Goal: Task Accomplishment & Management: Use online tool/utility

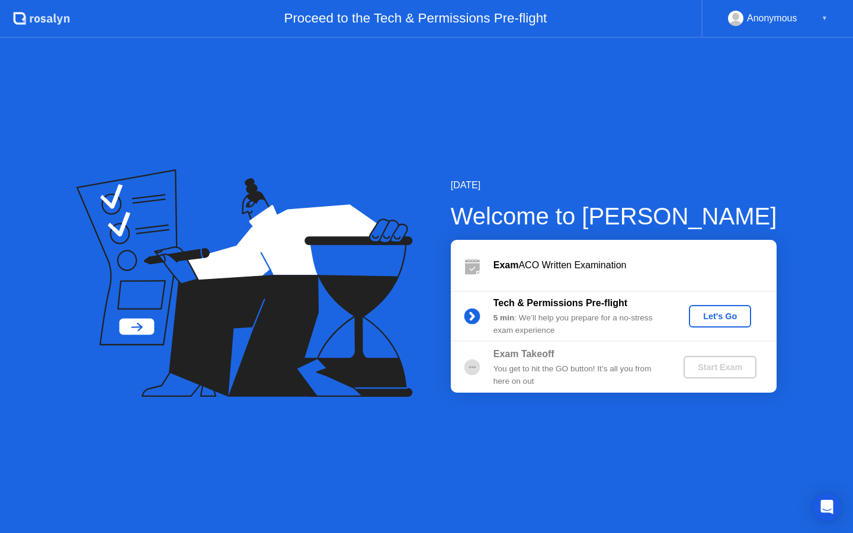
click at [726, 320] on div "Let's Go" at bounding box center [720, 316] width 53 height 9
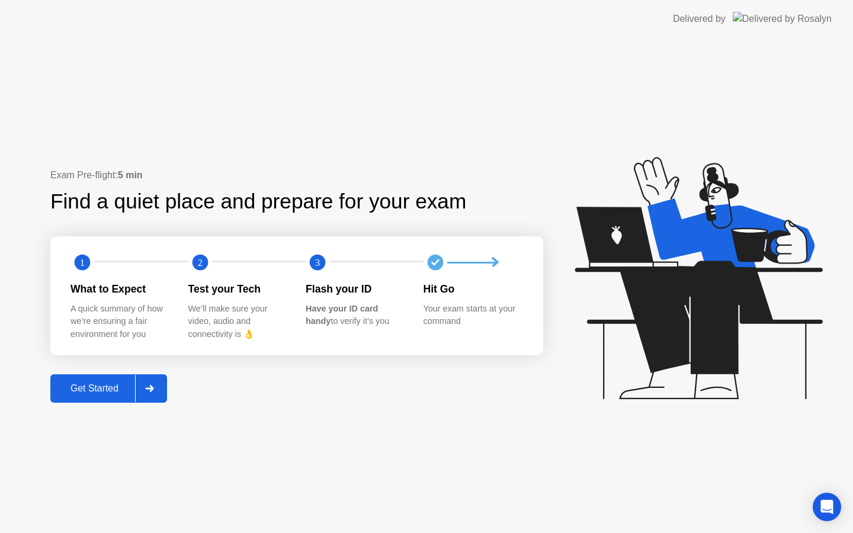
click at [150, 390] on icon at bounding box center [149, 388] width 9 height 7
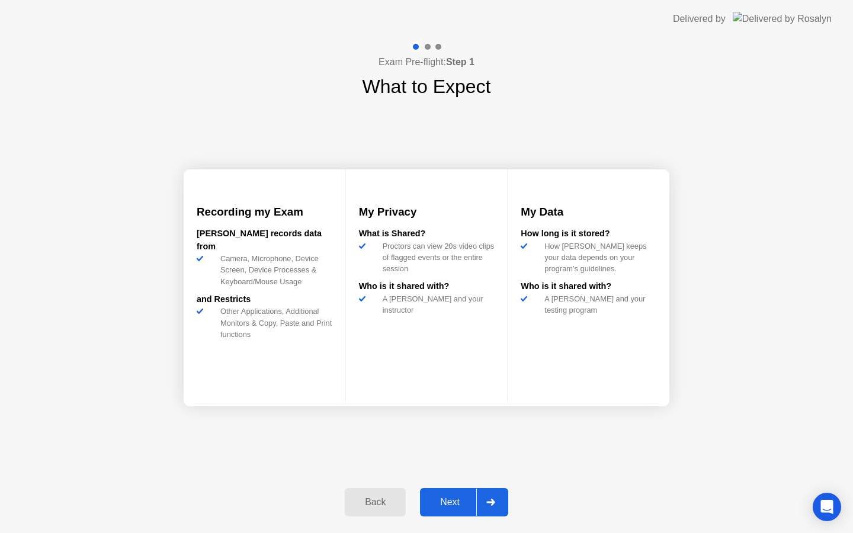
click at [453, 505] on div "Next" at bounding box center [450, 502] width 53 height 11
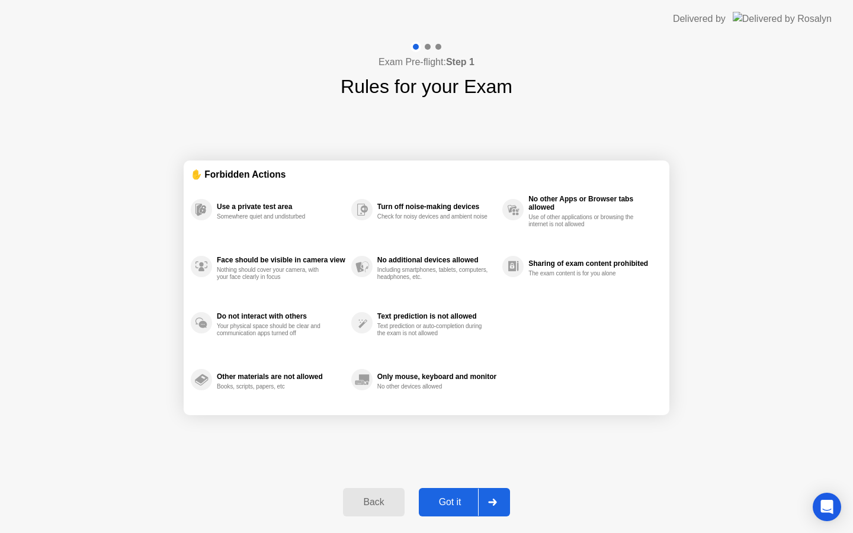
click at [470, 502] on div "Got it" at bounding box center [450, 502] width 56 height 11
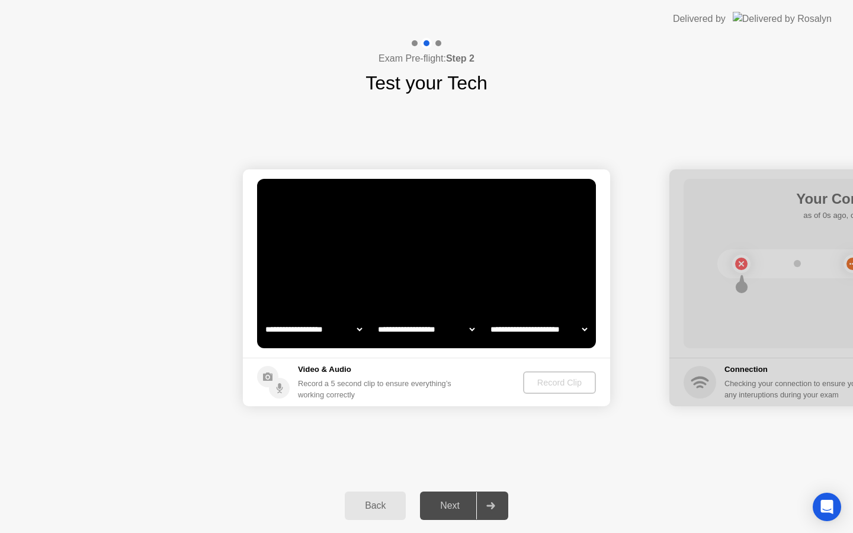
select select "**********"
select select "*******"
click at [556, 380] on div "Record Clip" at bounding box center [560, 382] width 63 height 9
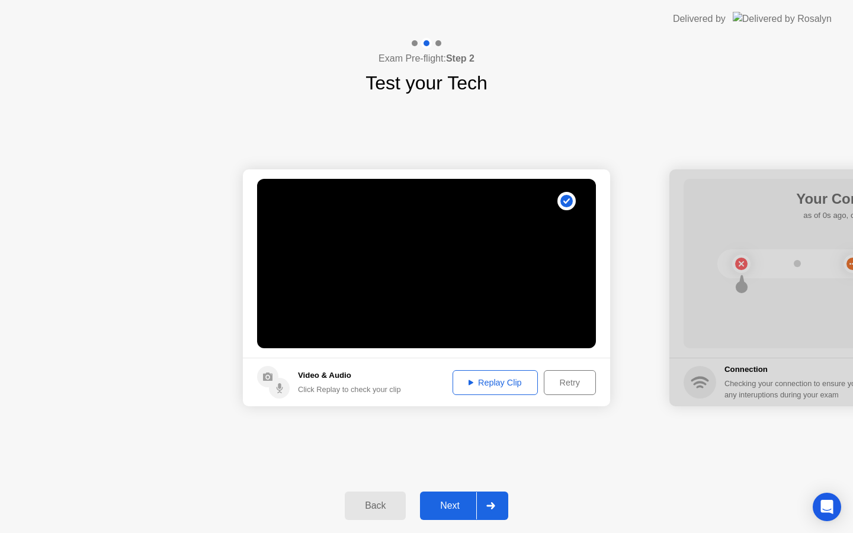
click at [515, 380] on div "Replay Clip" at bounding box center [495, 382] width 77 height 9
click at [497, 501] on div at bounding box center [490, 505] width 28 height 27
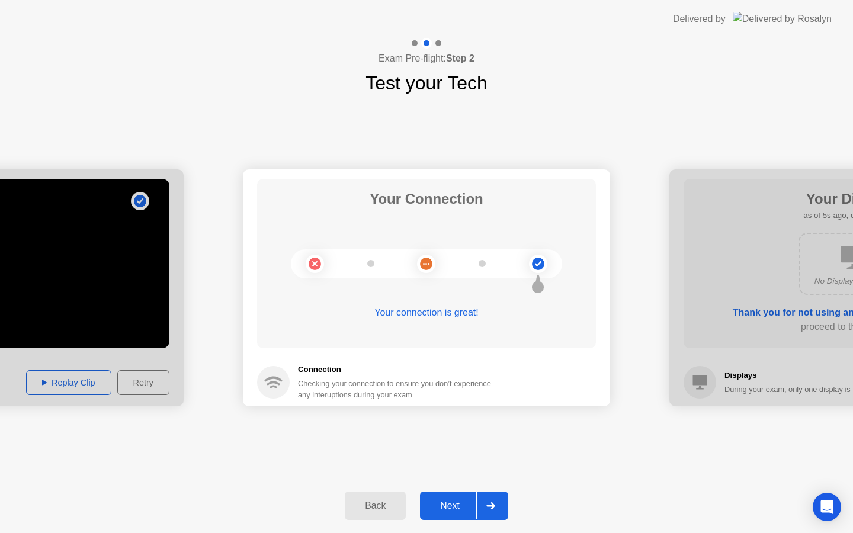
click at [491, 504] on icon at bounding box center [490, 505] width 9 height 7
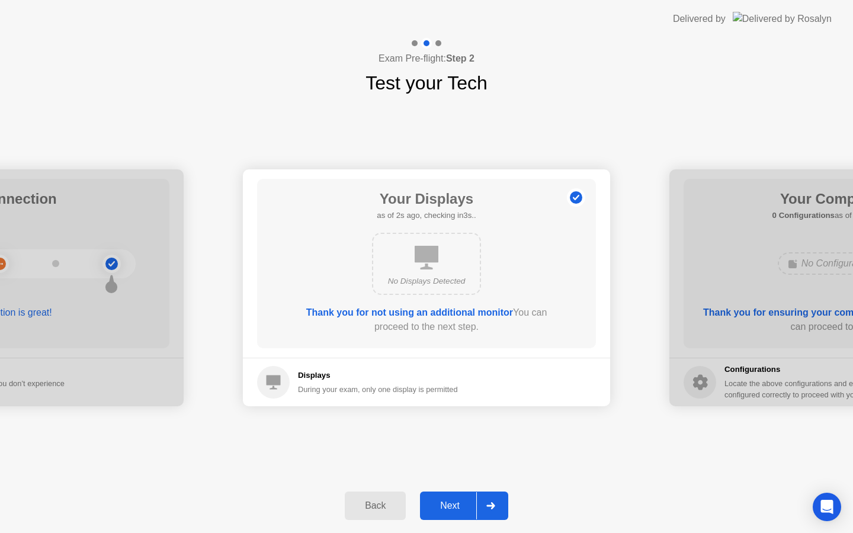
click at [462, 504] on div "Next" at bounding box center [450, 506] width 53 height 11
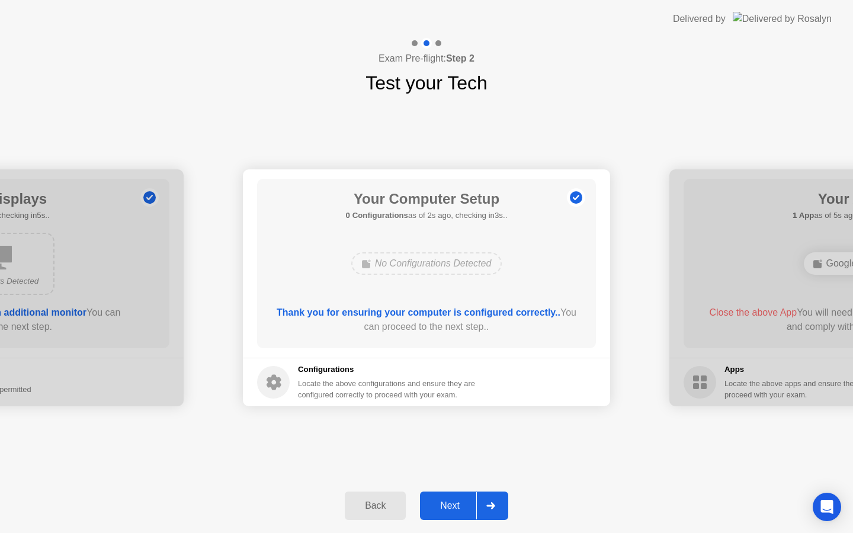
click at [462, 504] on div "Next" at bounding box center [450, 506] width 53 height 11
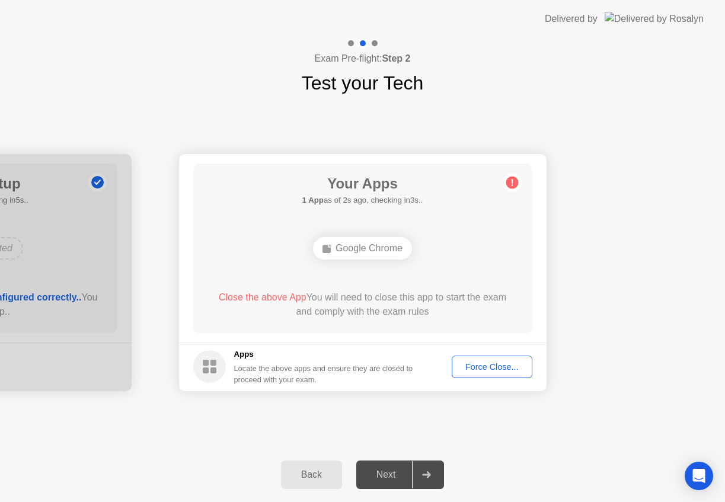
click at [406, 409] on div "**********" at bounding box center [362, 272] width 725 height 350
click at [479, 368] on div "Force Close..." at bounding box center [492, 366] width 72 height 9
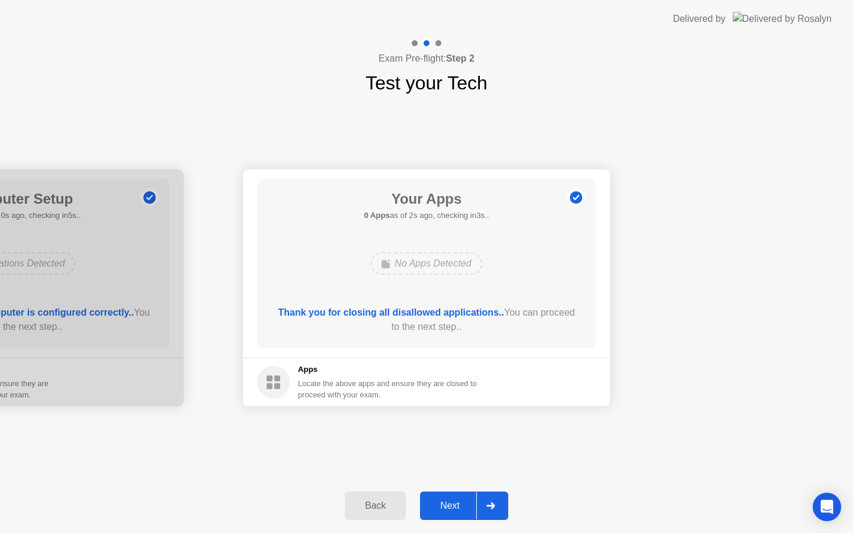
click at [440, 502] on div "Next" at bounding box center [450, 506] width 53 height 11
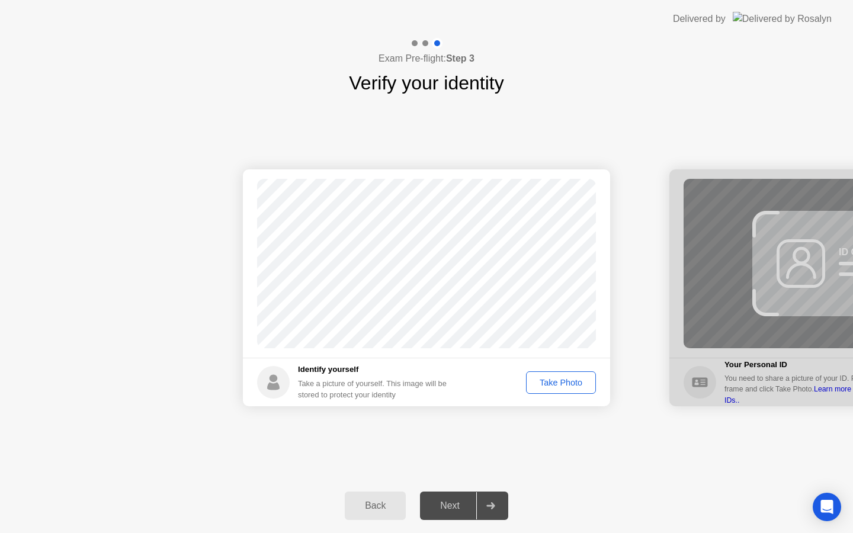
click at [539, 378] on div "Take Photo" at bounding box center [561, 382] width 62 height 9
click at [497, 504] on div at bounding box center [490, 505] width 28 height 27
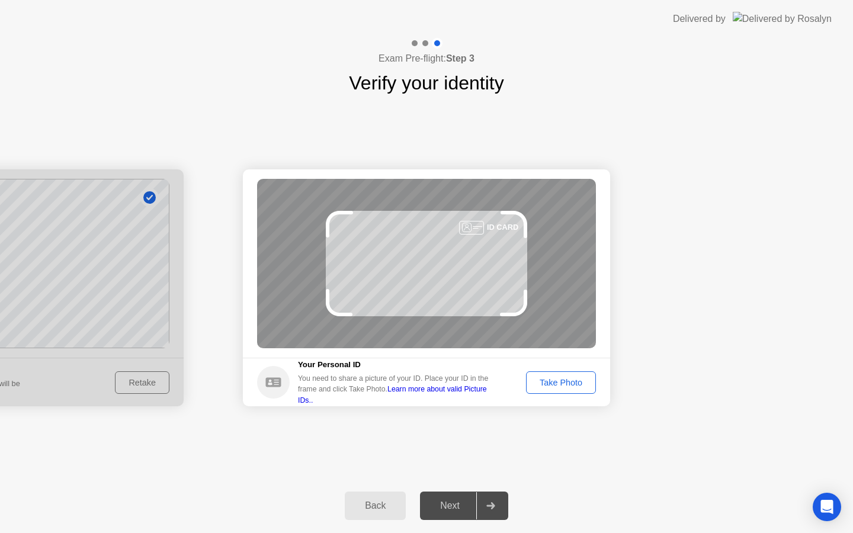
click at [566, 382] on div "Take Photo" at bounding box center [561, 382] width 62 height 9
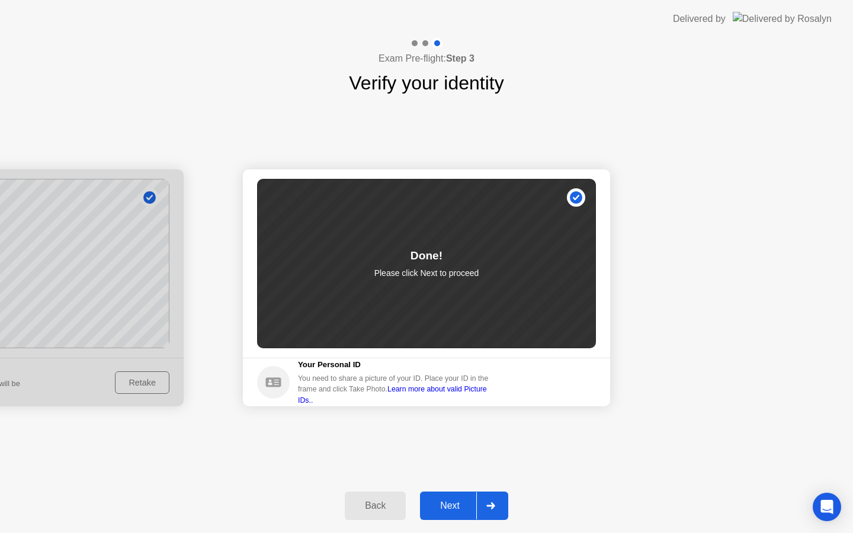
click at [487, 508] on icon at bounding box center [490, 505] width 9 height 7
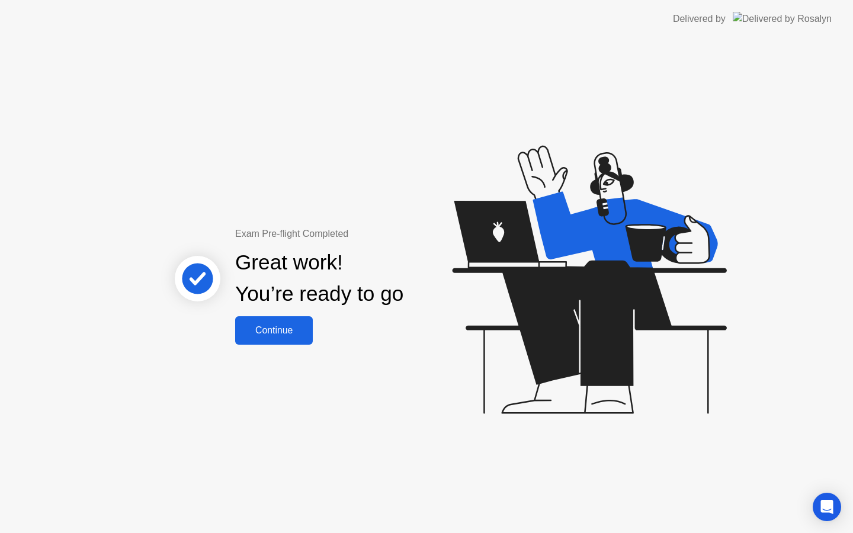
click at [275, 336] on div "Continue" at bounding box center [274, 330] width 71 height 11
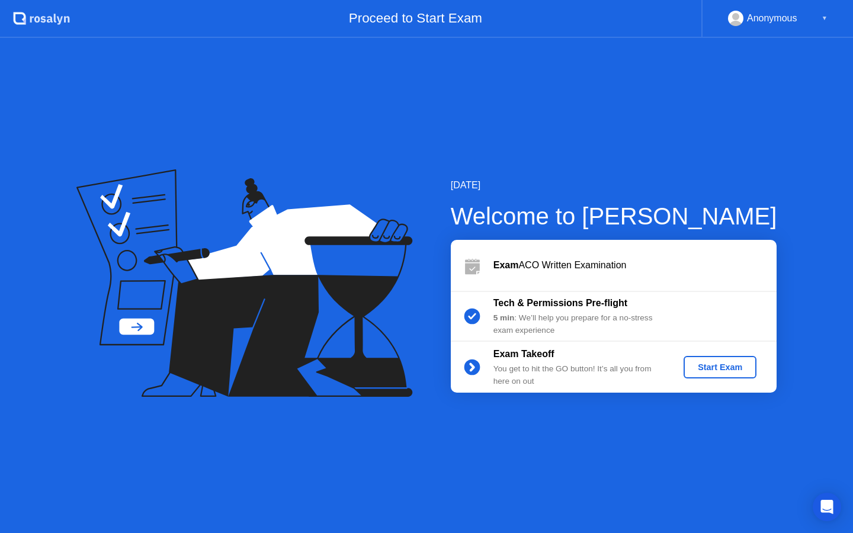
click at [722, 370] on div "Start Exam" at bounding box center [720, 367] width 63 height 9
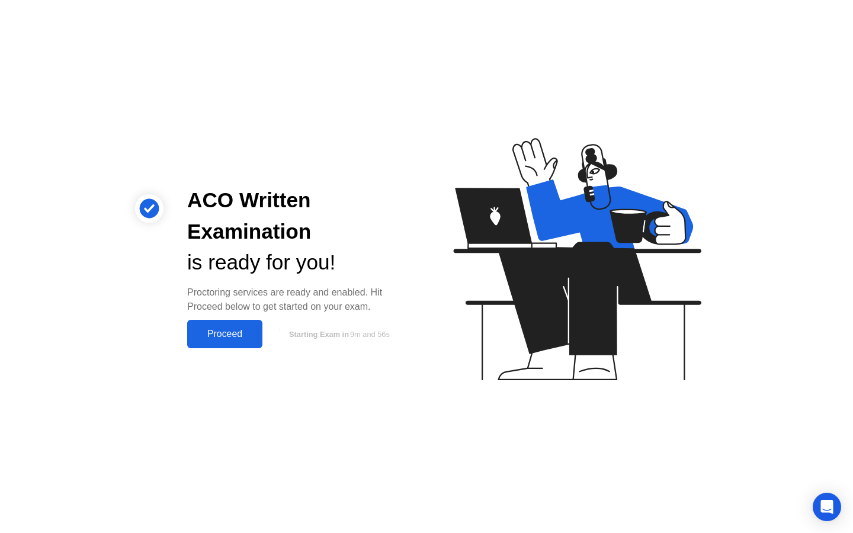
click at [233, 332] on div "Proceed" at bounding box center [225, 334] width 68 height 11
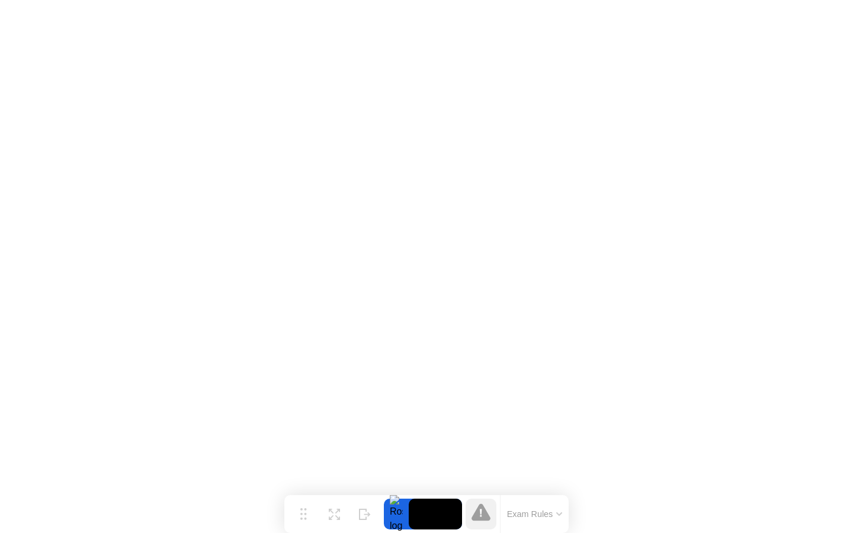
click at [558, 516] on button "Exam Rules" at bounding box center [535, 514] width 63 height 11
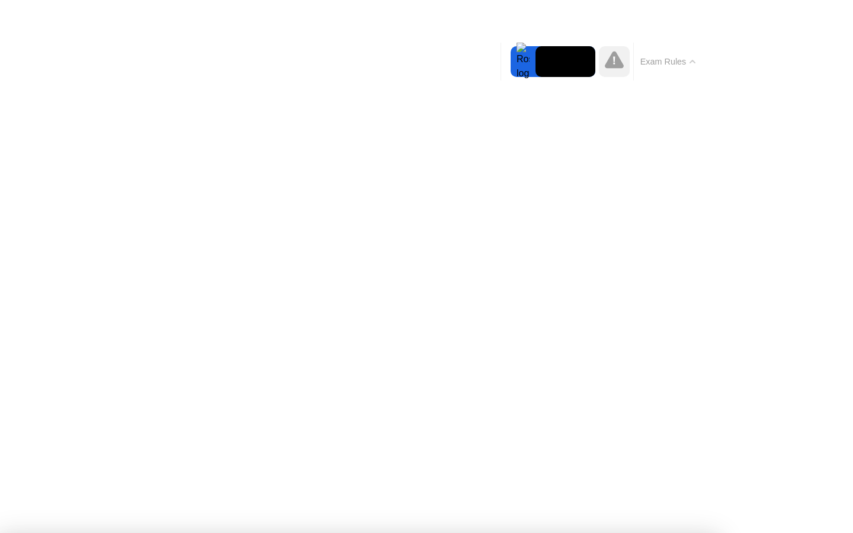
click at [694, 533] on div at bounding box center [426, 533] width 853 height 0
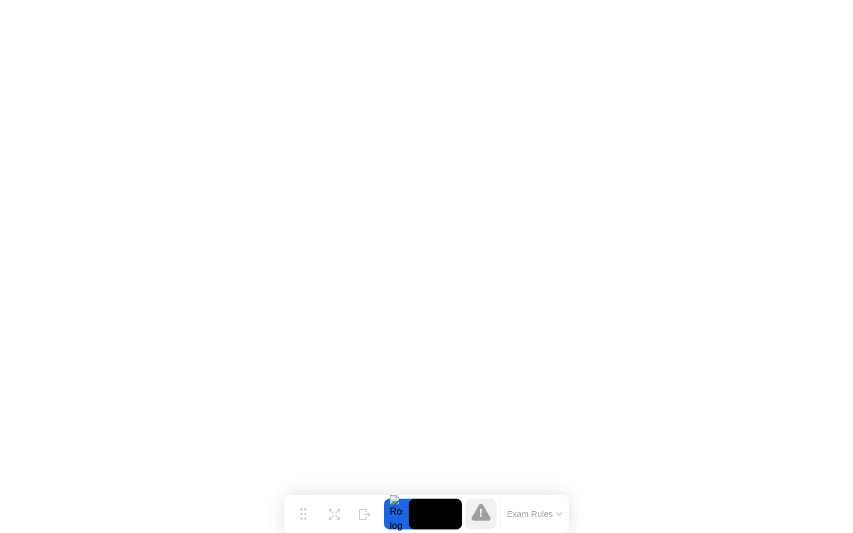
click at [453, 509] on video at bounding box center [435, 514] width 53 height 31
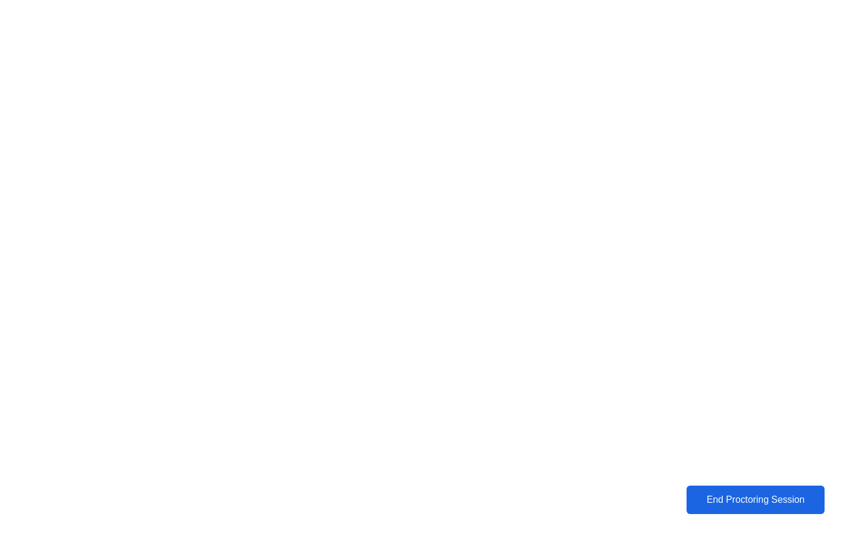
click at [694, 507] on button "End Proctoring Session" at bounding box center [755, 500] width 141 height 29
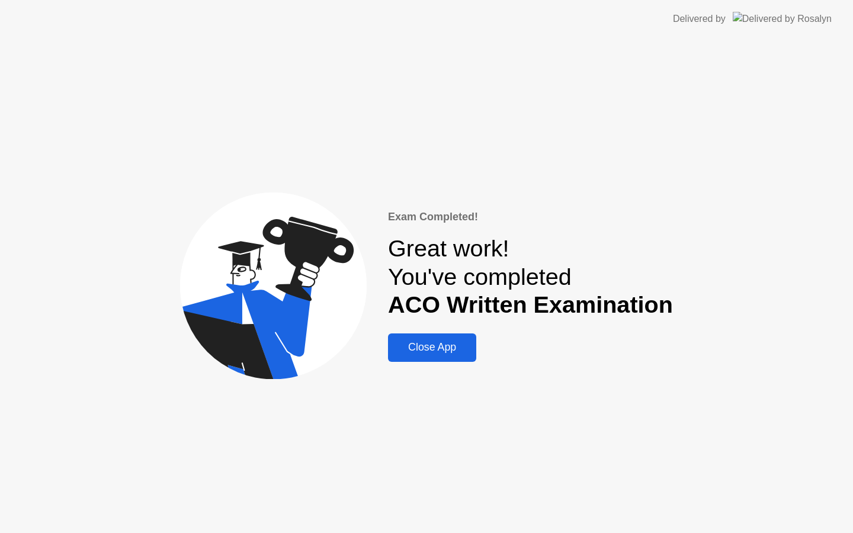
click at [473, 348] on div "Close App" at bounding box center [432, 347] width 81 height 12
